Goal: Transaction & Acquisition: Purchase product/service

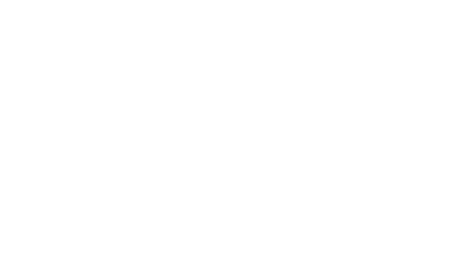
click at [0, 35] on div at bounding box center [0, 35] width 0 height 0
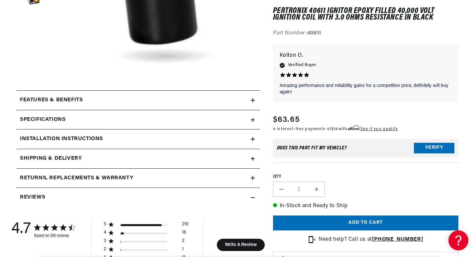
scroll to position [0, 201]
click at [42, 117] on h2 "Specifications" at bounding box center [42, 120] width 45 height 9
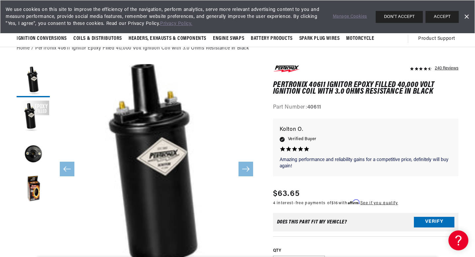
scroll to position [33, 0]
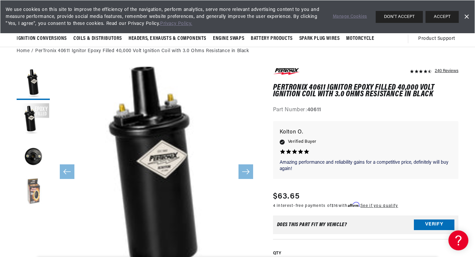
click at [34, 188] on button "Load image 4 in gallery view" at bounding box center [33, 192] width 33 height 33
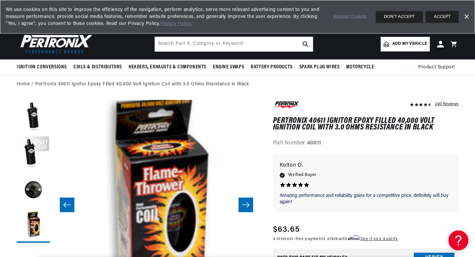
scroll to position [0, 0]
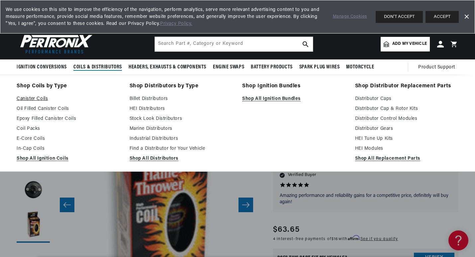
click at [36, 97] on link "Canister Coils" at bounding box center [69, 99] width 104 height 8
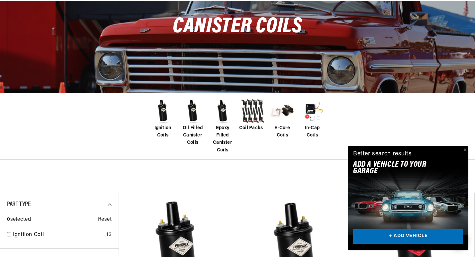
click at [161, 126] on span "Ignition Coils" at bounding box center [162, 131] width 27 height 15
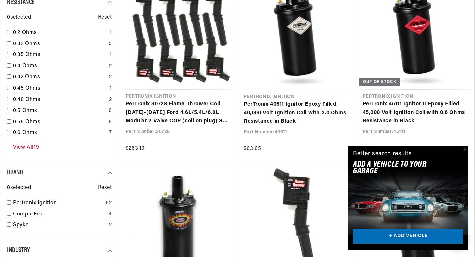
click at [21, 146] on link "View All 19" at bounding box center [26, 147] width 26 height 9
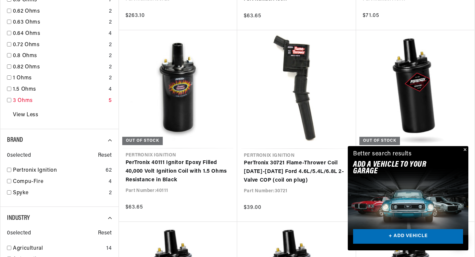
scroll to position [0, 201]
click at [10, 100] on input "checkbox" at bounding box center [9, 100] width 4 height 4
checkbox input "true"
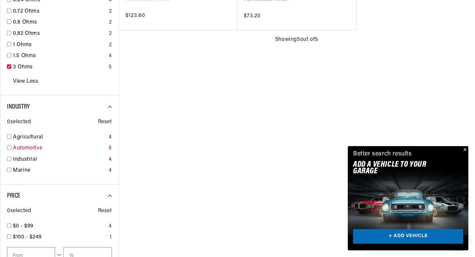
click at [7, 147] on input "checkbox" at bounding box center [9, 147] width 4 height 4
checkbox input "true"
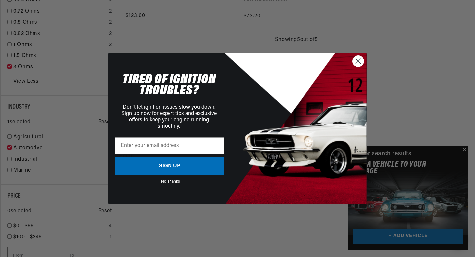
scroll to position [664, 0]
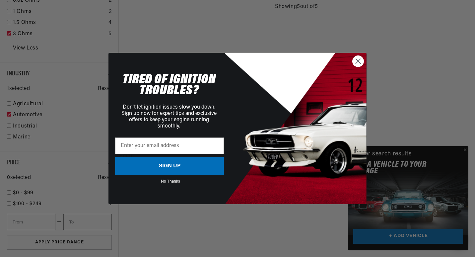
click at [175, 162] on button "SIGN UP" at bounding box center [169, 166] width 109 height 18
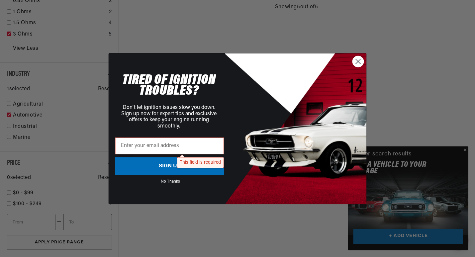
scroll to position [0, 201]
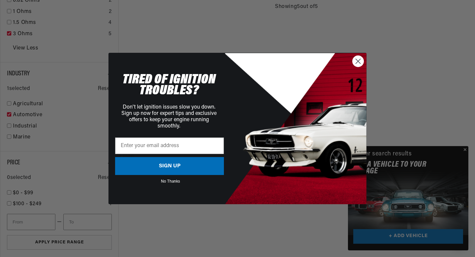
click at [357, 58] on circle "Close dialog" at bounding box center [358, 61] width 11 height 11
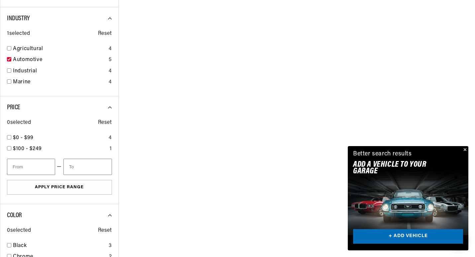
scroll to position [730, 0]
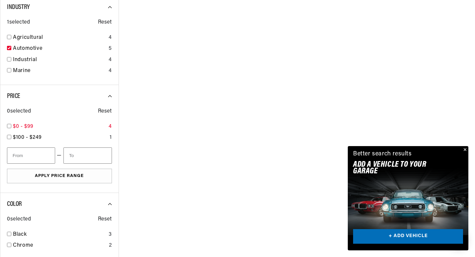
click at [10, 126] on input "checkbox" at bounding box center [9, 126] width 4 height 4
checkbox input "true"
type input "100"
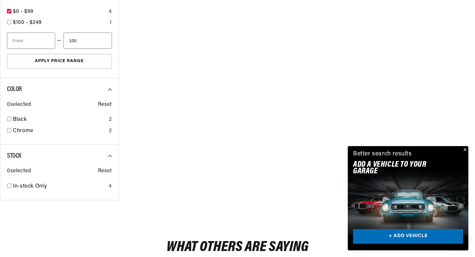
scroll to position [830, 0]
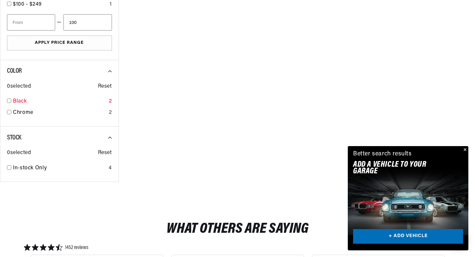
click at [10, 101] on input "checkbox" at bounding box center [9, 101] width 4 height 4
checkbox input "true"
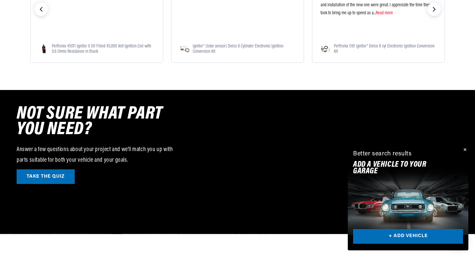
click at [463, 149] on button "Close" at bounding box center [464, 150] width 8 height 8
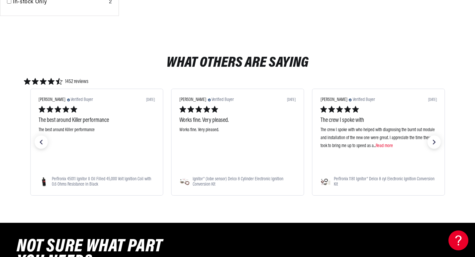
click at [75, 180] on span "PerTronix 45011 Ignitor II Oil Filled 45,000 Volt Ignition Coil with 0.6 Ohms R…" at bounding box center [102, 182] width 103 height 11
